Goal: Find specific page/section: Find specific page/section

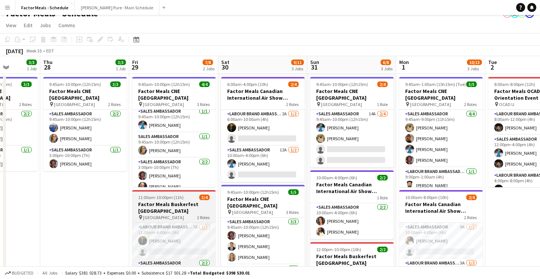
scroll to position [10, 0]
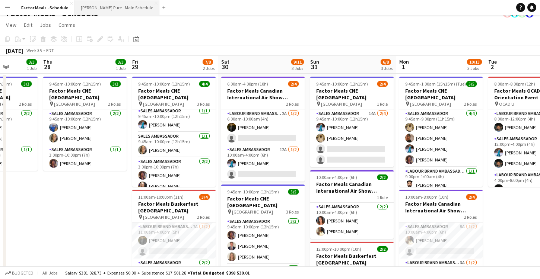
click at [98, 11] on button "[PERSON_NAME] Pure - Main Schedule Close" at bounding box center [117, 7] width 85 height 15
